Goal: Browse casually

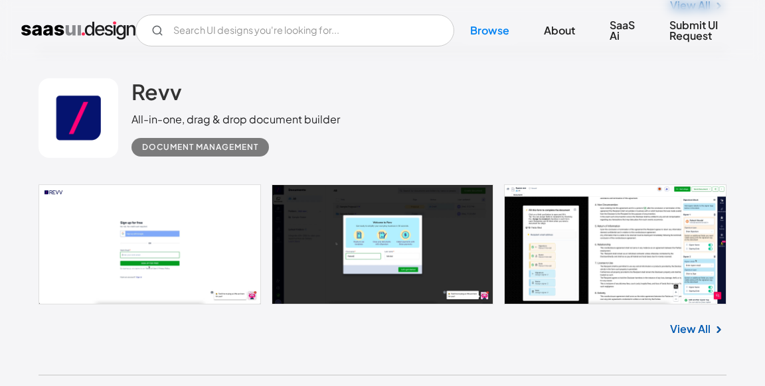
scroll to position [1016, 0]
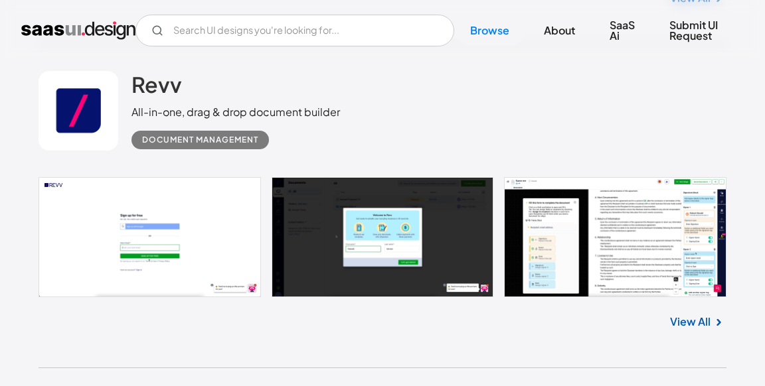
click at [226, 235] on link at bounding box center [382, 237] width 688 height 120
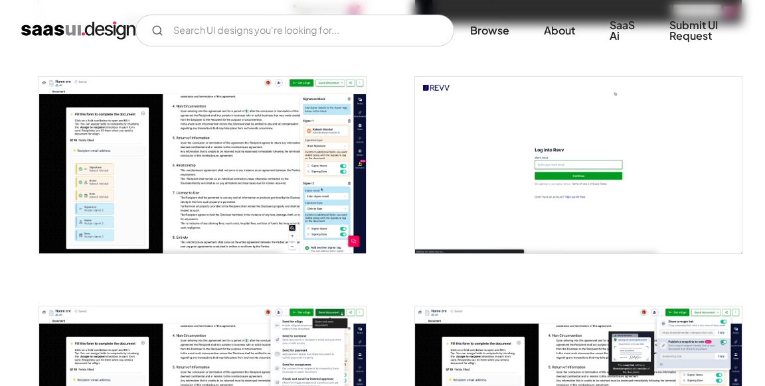
scroll to position [469, 0]
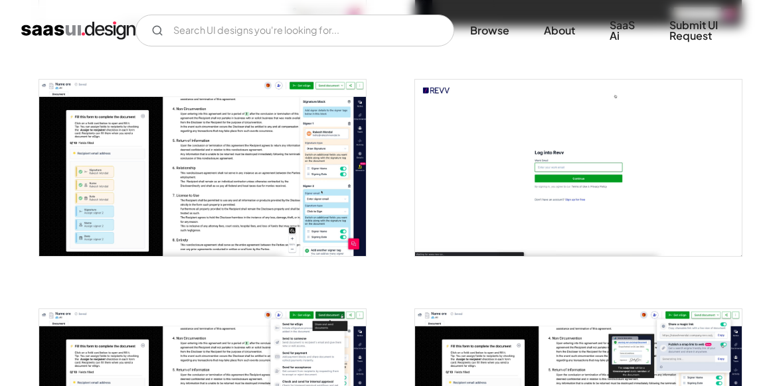
click at [243, 137] on img "open lightbox" at bounding box center [202, 168] width 327 height 176
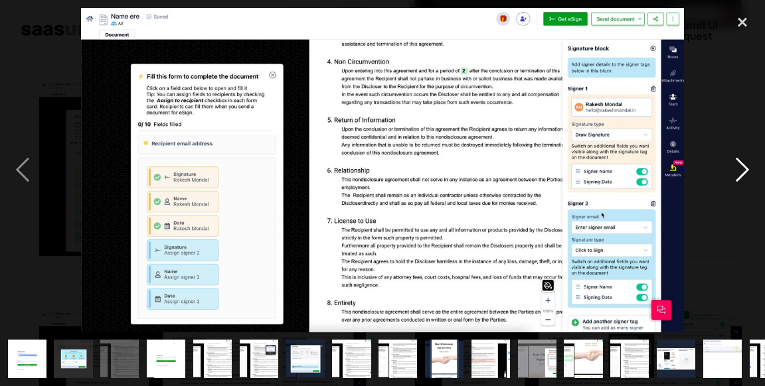
click at [741, 175] on div "next image" at bounding box center [742, 170] width 45 height 325
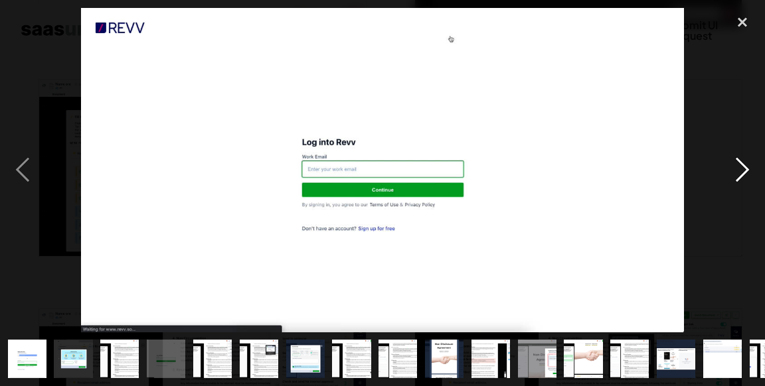
click at [741, 175] on div "next image" at bounding box center [742, 170] width 45 height 325
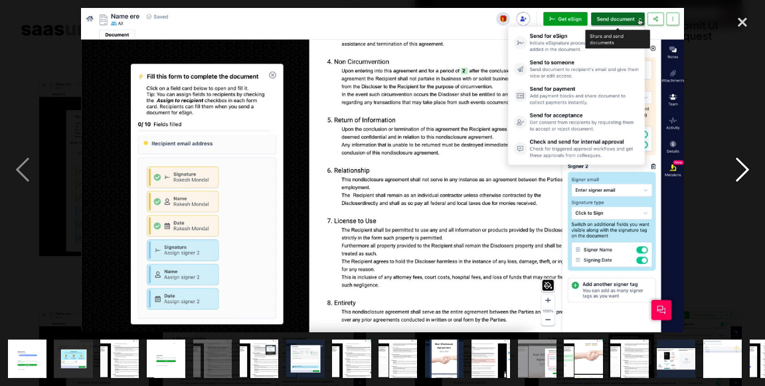
click at [741, 175] on div "next image" at bounding box center [742, 170] width 45 height 325
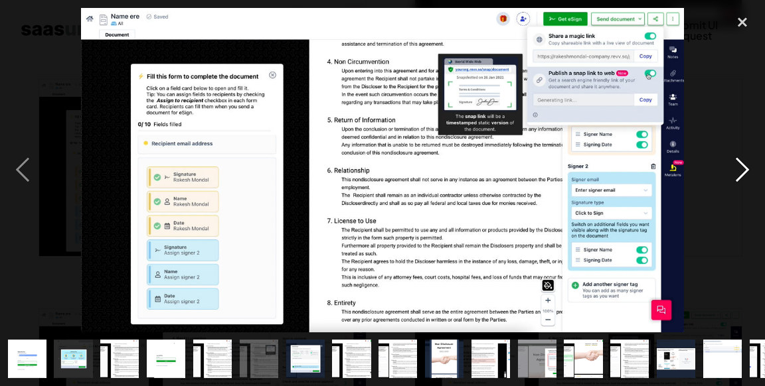
click at [741, 175] on div "next image" at bounding box center [742, 170] width 45 height 325
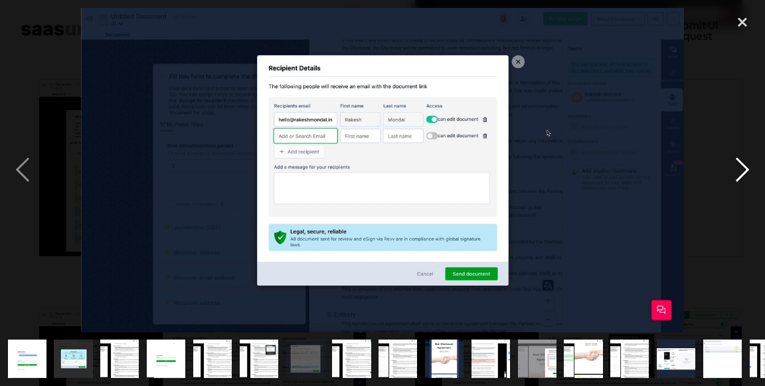
click at [741, 175] on div "next image" at bounding box center [742, 170] width 45 height 325
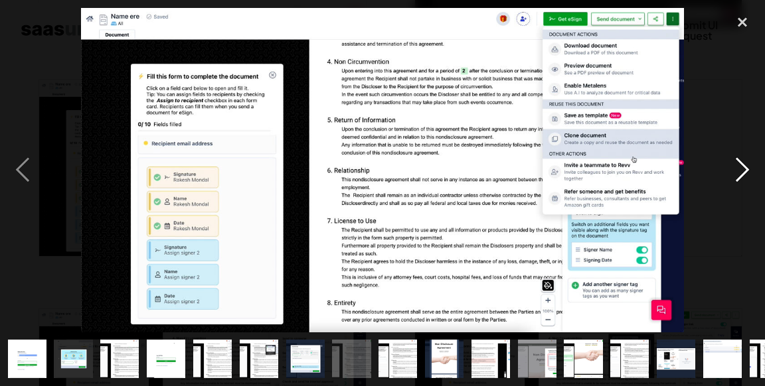
click at [726, 204] on div "next image" at bounding box center [742, 170] width 45 height 325
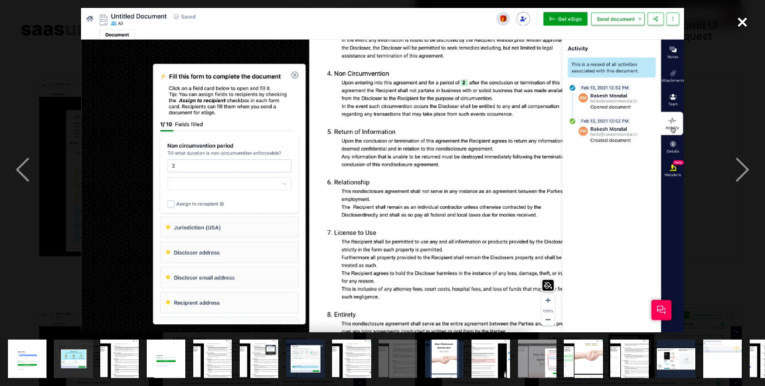
click at [744, 21] on div "close lightbox" at bounding box center [742, 22] width 45 height 29
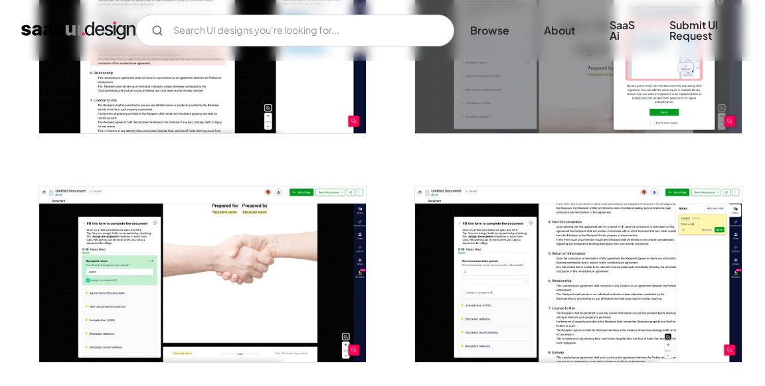
scroll to position [1514, 0]
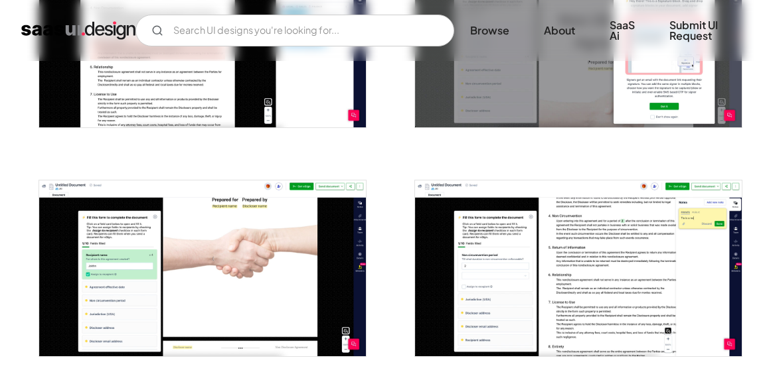
click at [52, 25] on img "home" at bounding box center [78, 30] width 114 height 21
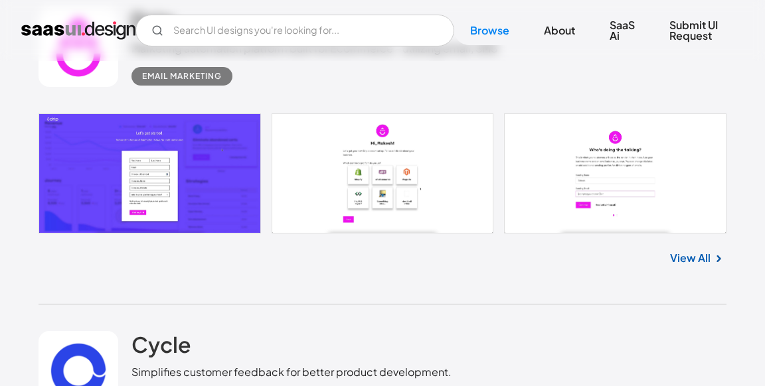
scroll to position [1385, 0]
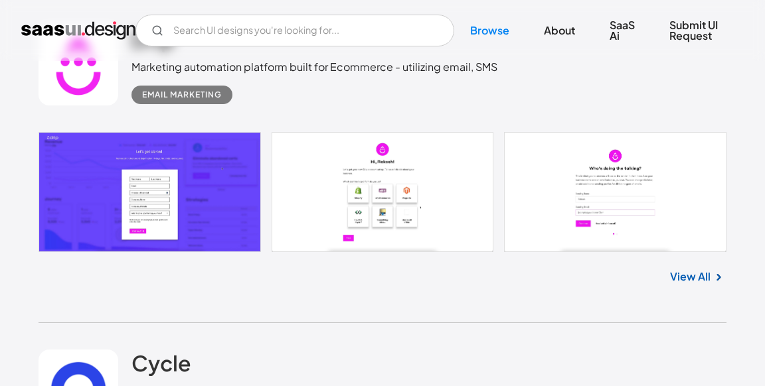
click at [191, 201] on link at bounding box center [382, 192] width 688 height 120
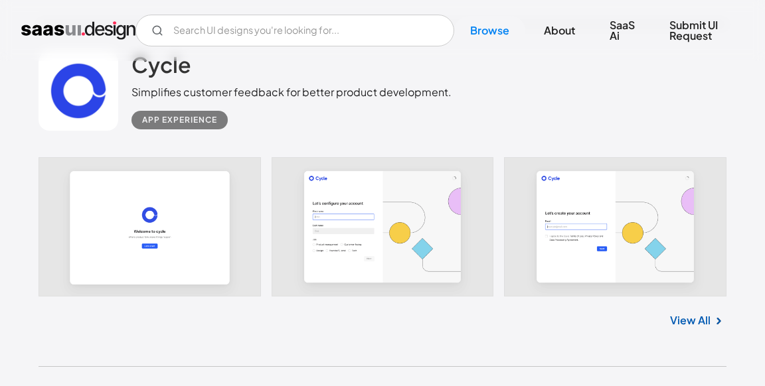
scroll to position [1710, 0]
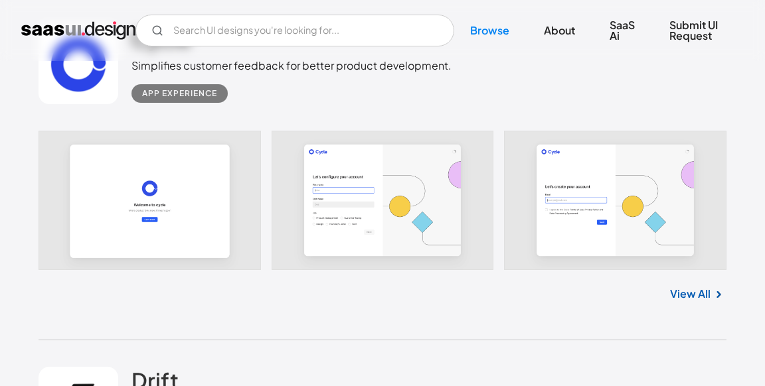
click at [170, 205] on link at bounding box center [382, 200] width 688 height 139
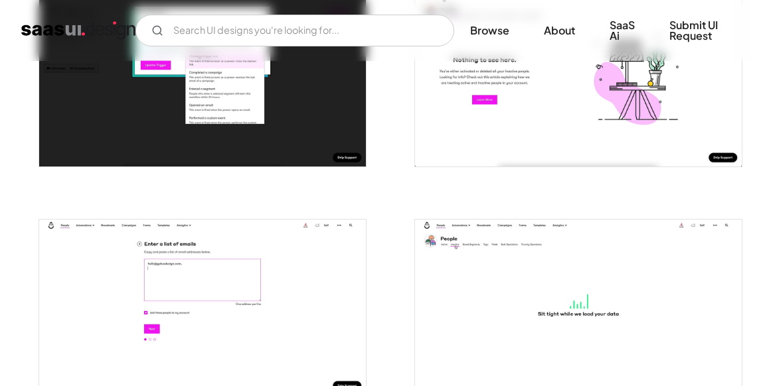
scroll to position [1475, 0]
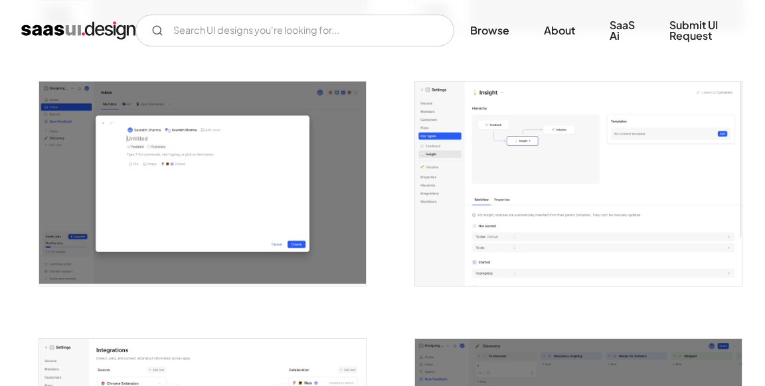
scroll to position [2675, 0]
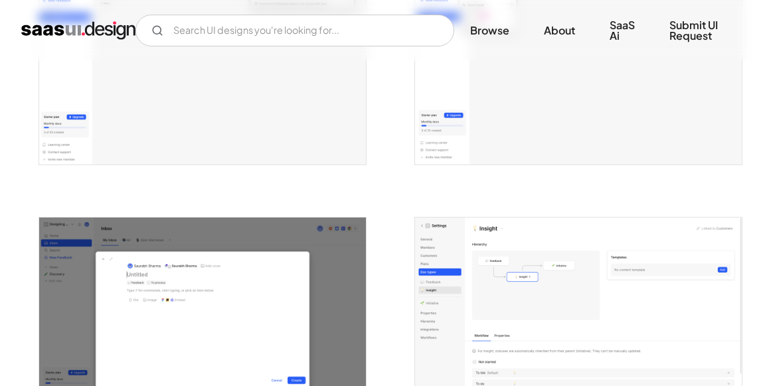
click at [37, 24] on img "home" at bounding box center [78, 30] width 114 height 21
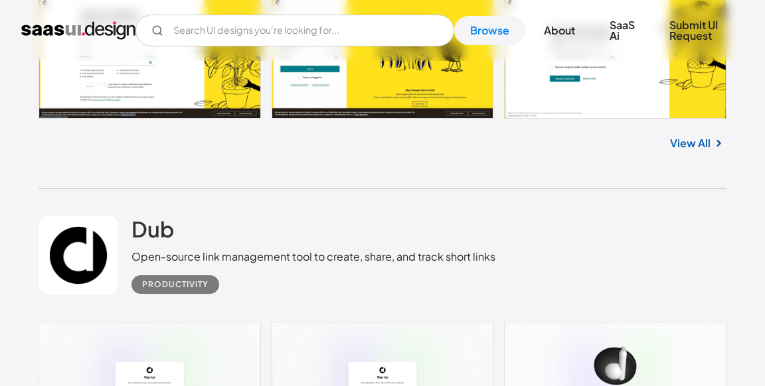
scroll to position [5853, 0]
